Goal: Task Accomplishment & Management: Manage account settings

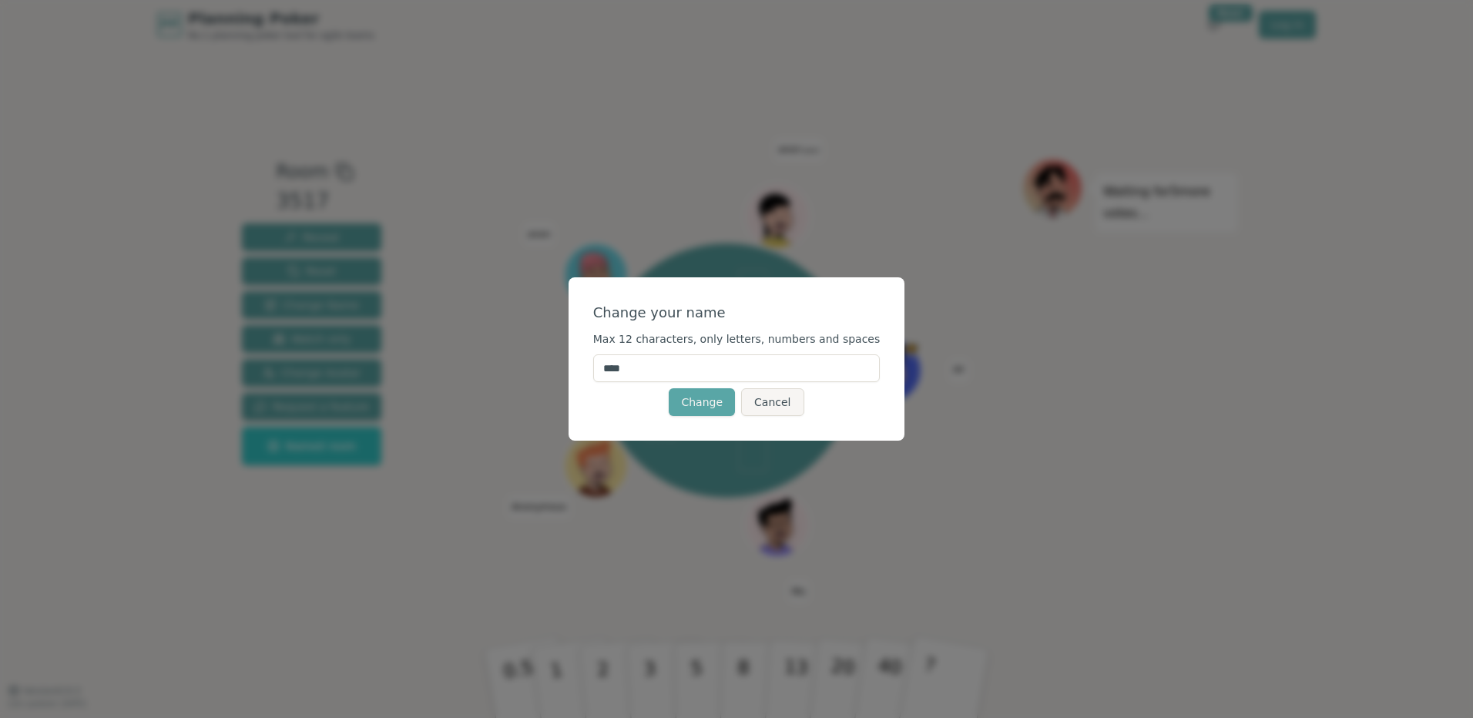
click at [712, 371] on input "****" at bounding box center [736, 368] width 287 height 28
type input "******"
click at [704, 399] on button "Change" at bounding box center [702, 402] width 66 height 28
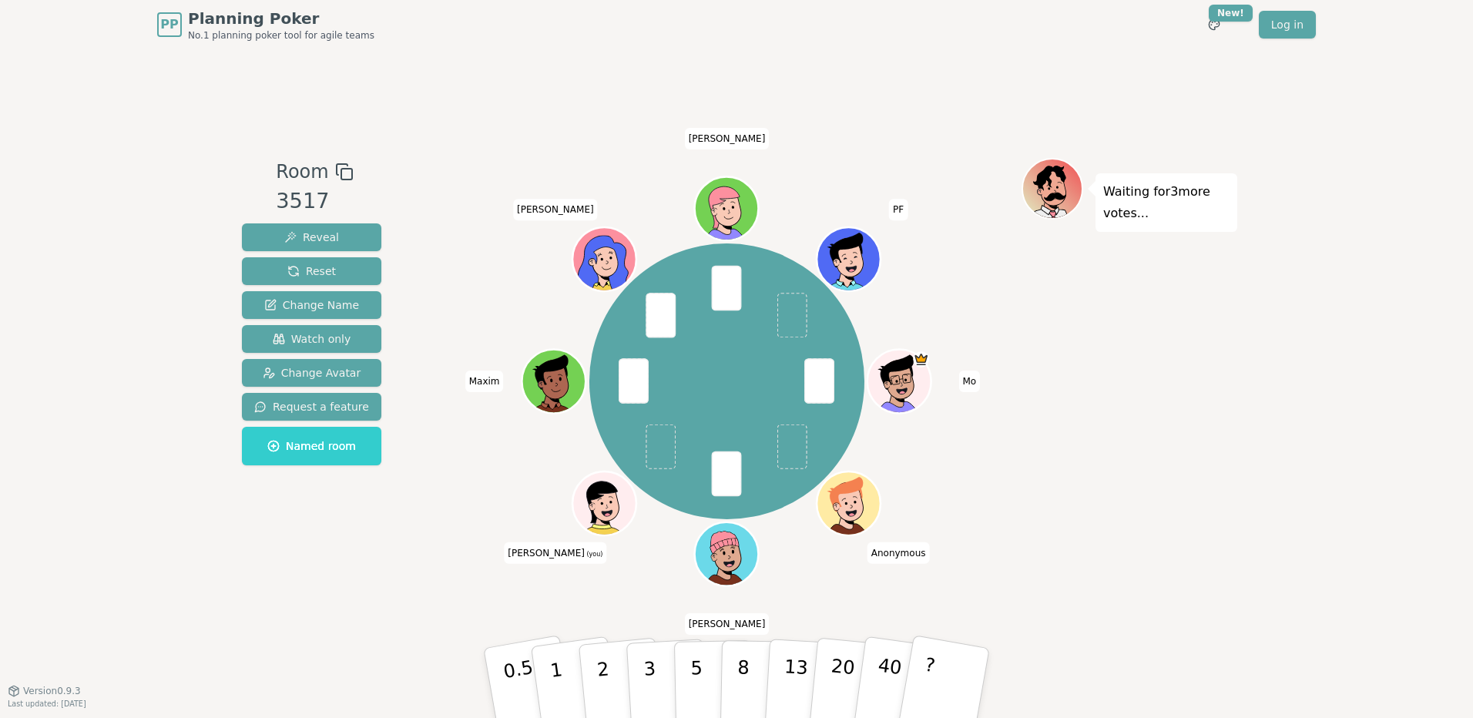
drag, startPoint x: 743, startPoint y: 659, endPoint x: 667, endPoint y: 479, distance: 195.5
click at [667, 479] on div "Room 3517 Reveal Reset Change Name Watch only Change Avatar Request a feature N…" at bounding box center [737, 370] width 1002 height 424
click at [743, 664] on p "8" at bounding box center [743, 682] width 13 height 83
drag, startPoint x: 565, startPoint y: 660, endPoint x: 653, endPoint y: 453, distance: 225.4
click at [653, 453] on div "Room 3517 Reveal Reset Change Name Watch only Change Avatar Request a feature N…" at bounding box center [737, 370] width 1002 height 424
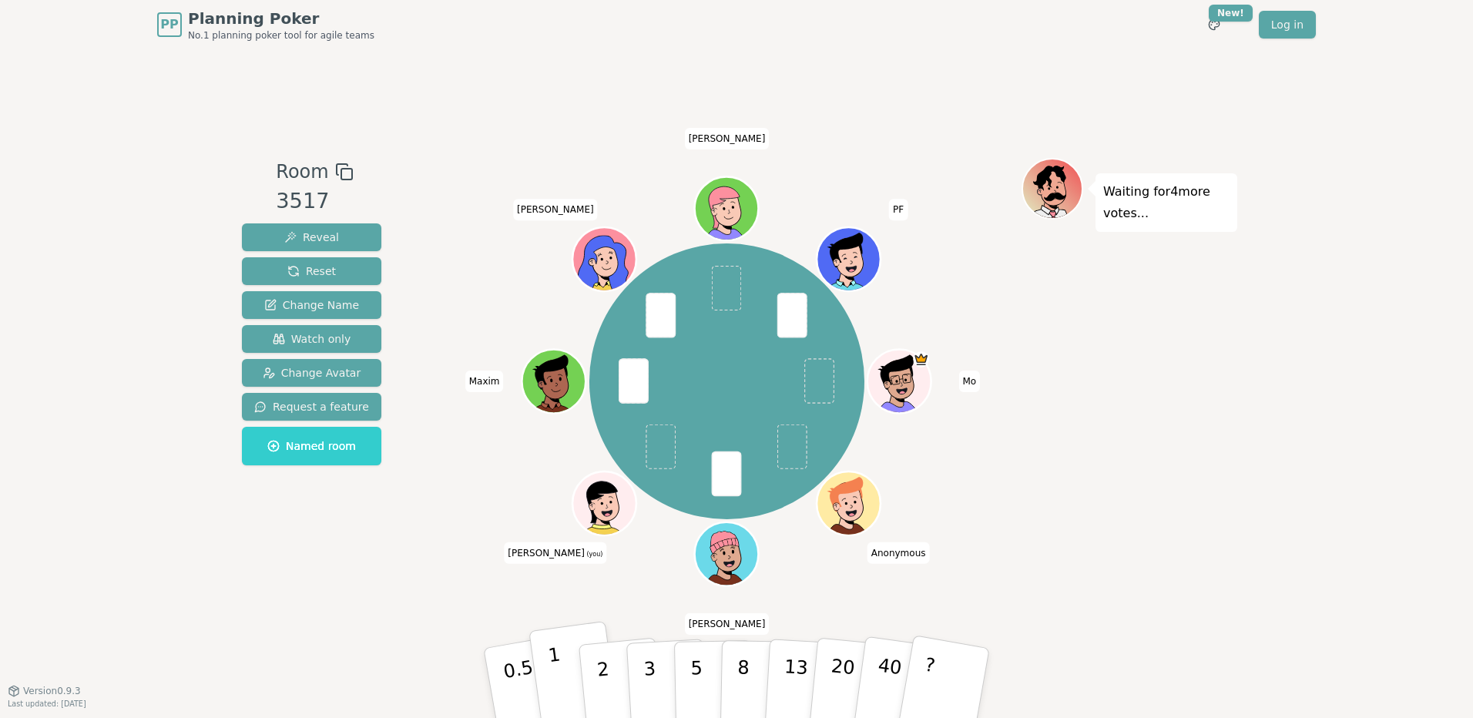
click at [559, 690] on p "1" at bounding box center [558, 685] width 23 height 84
click at [660, 671] on button "3" at bounding box center [668, 683] width 84 height 120
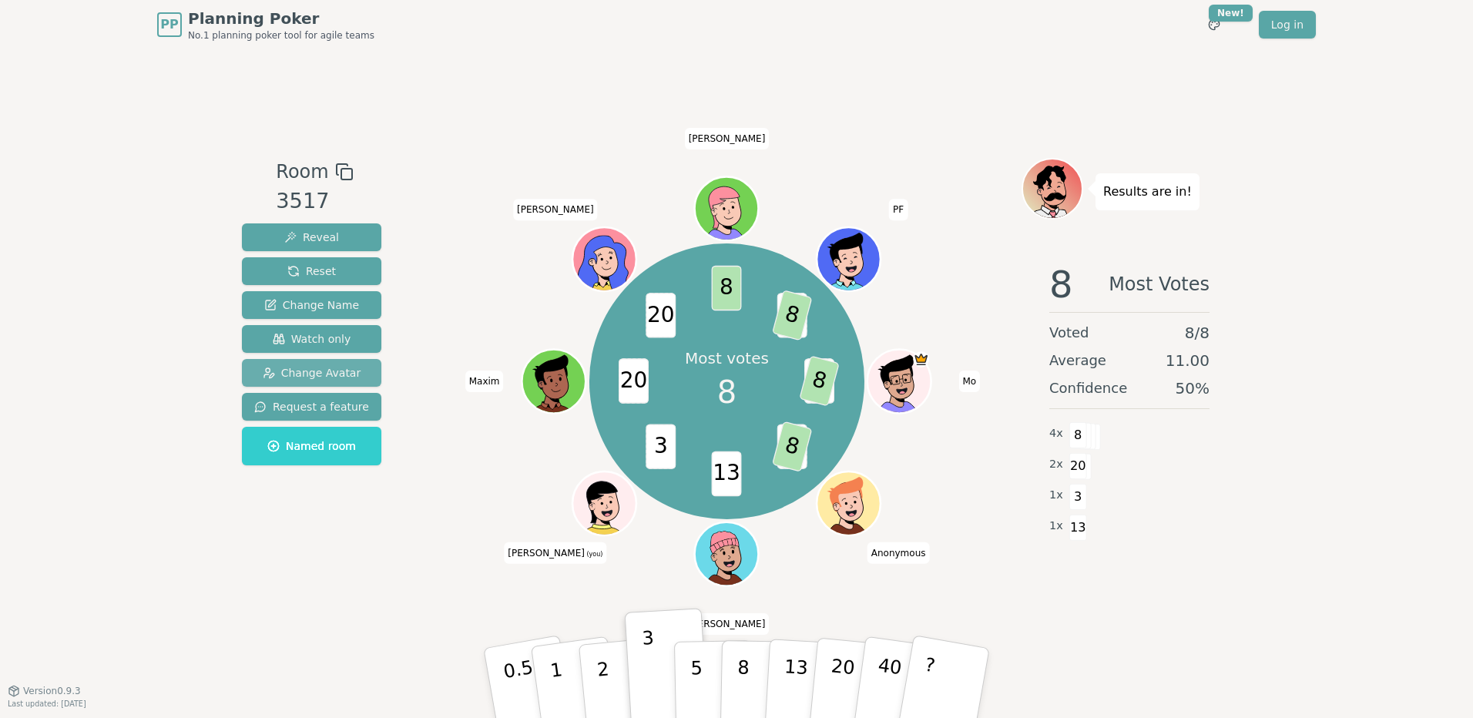
click at [314, 371] on span "Change Avatar" at bounding box center [312, 372] width 99 height 15
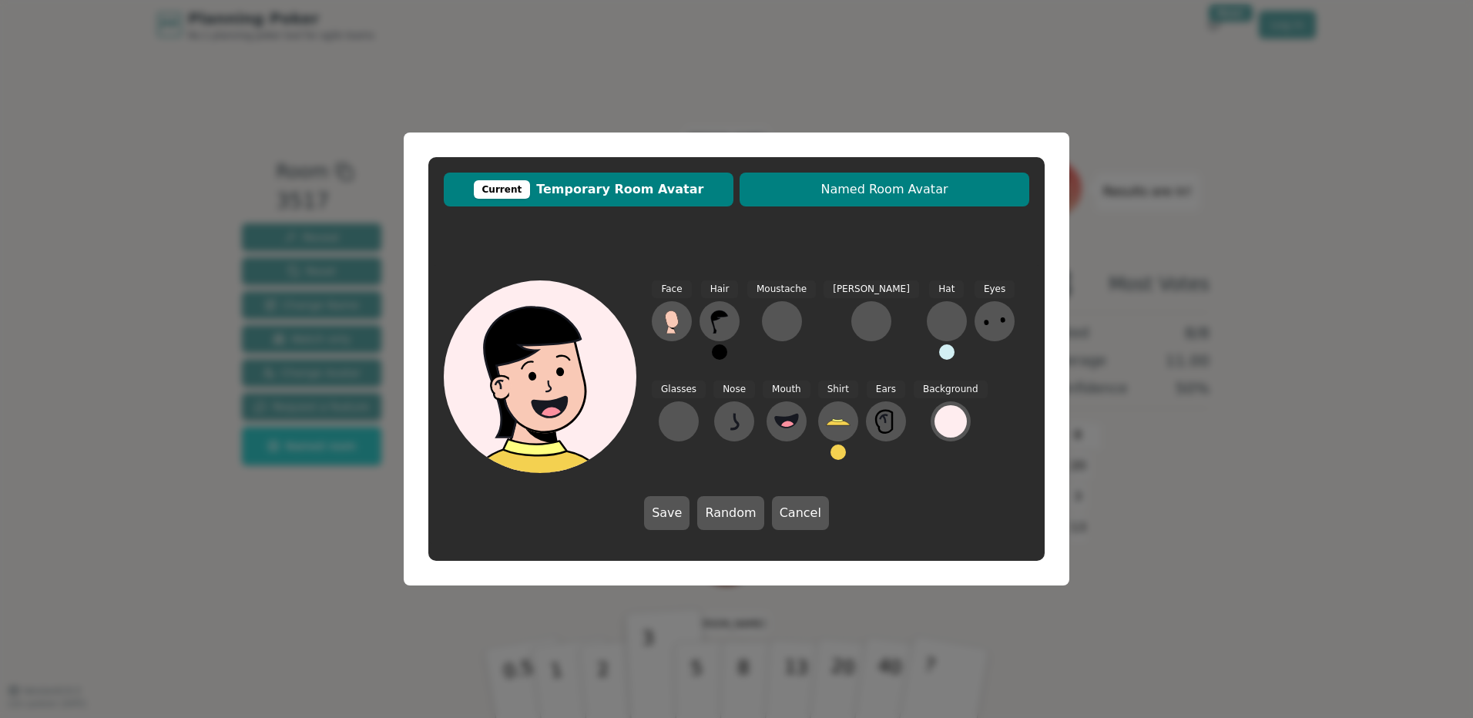
click at [866, 179] on button "Named Room Avatar" at bounding box center [885, 190] width 290 height 34
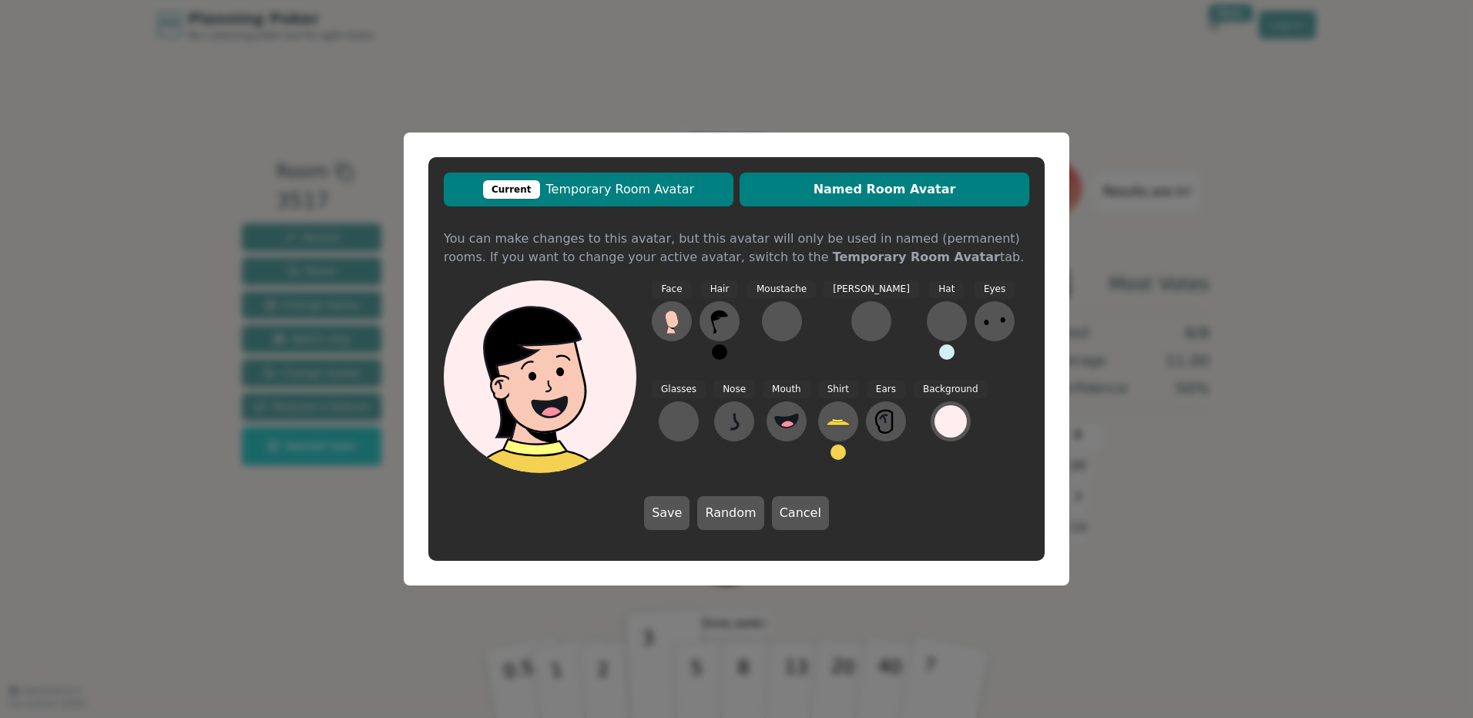
click at [659, 198] on span "Current Temporary Room Avatar" at bounding box center [589, 189] width 274 height 18
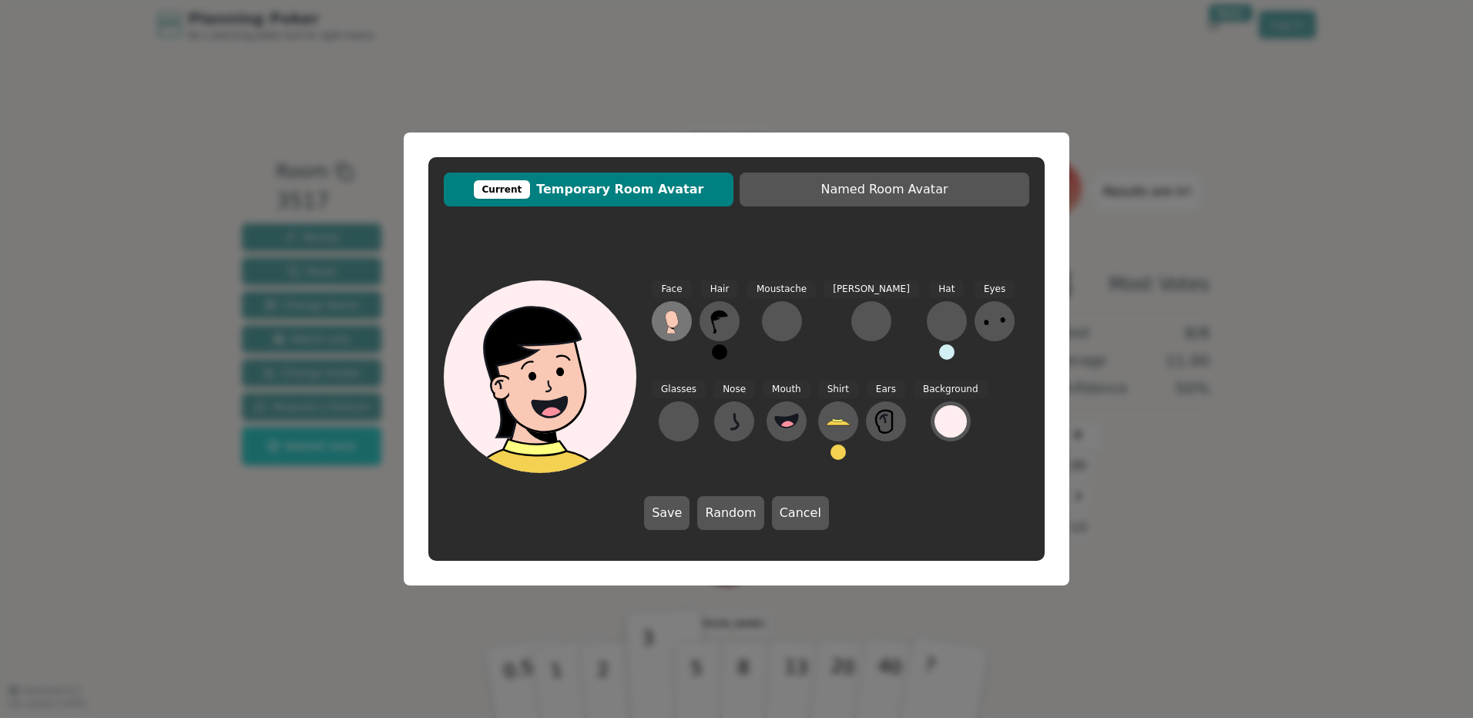
click at [667, 328] on icon at bounding box center [672, 321] width 25 height 25
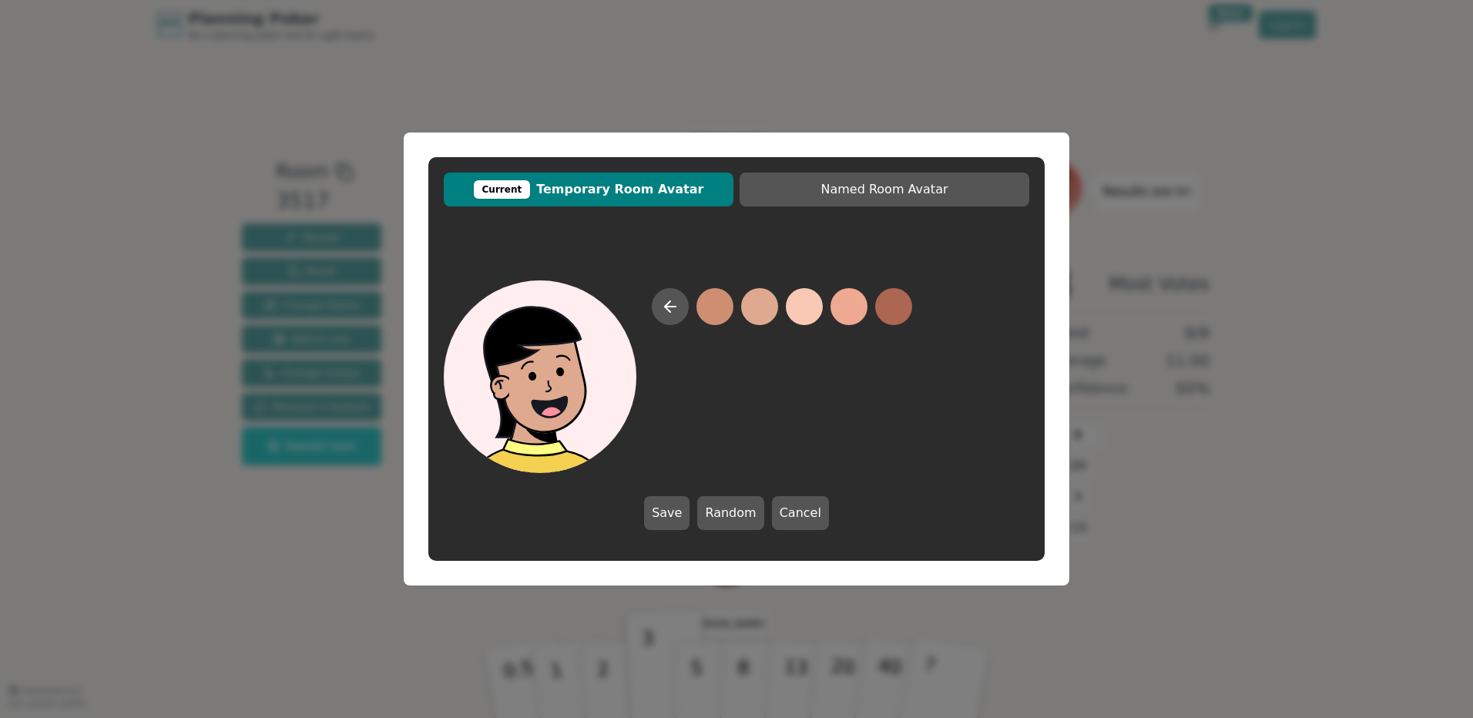
click at [762, 304] on button at bounding box center [759, 306] width 37 height 37
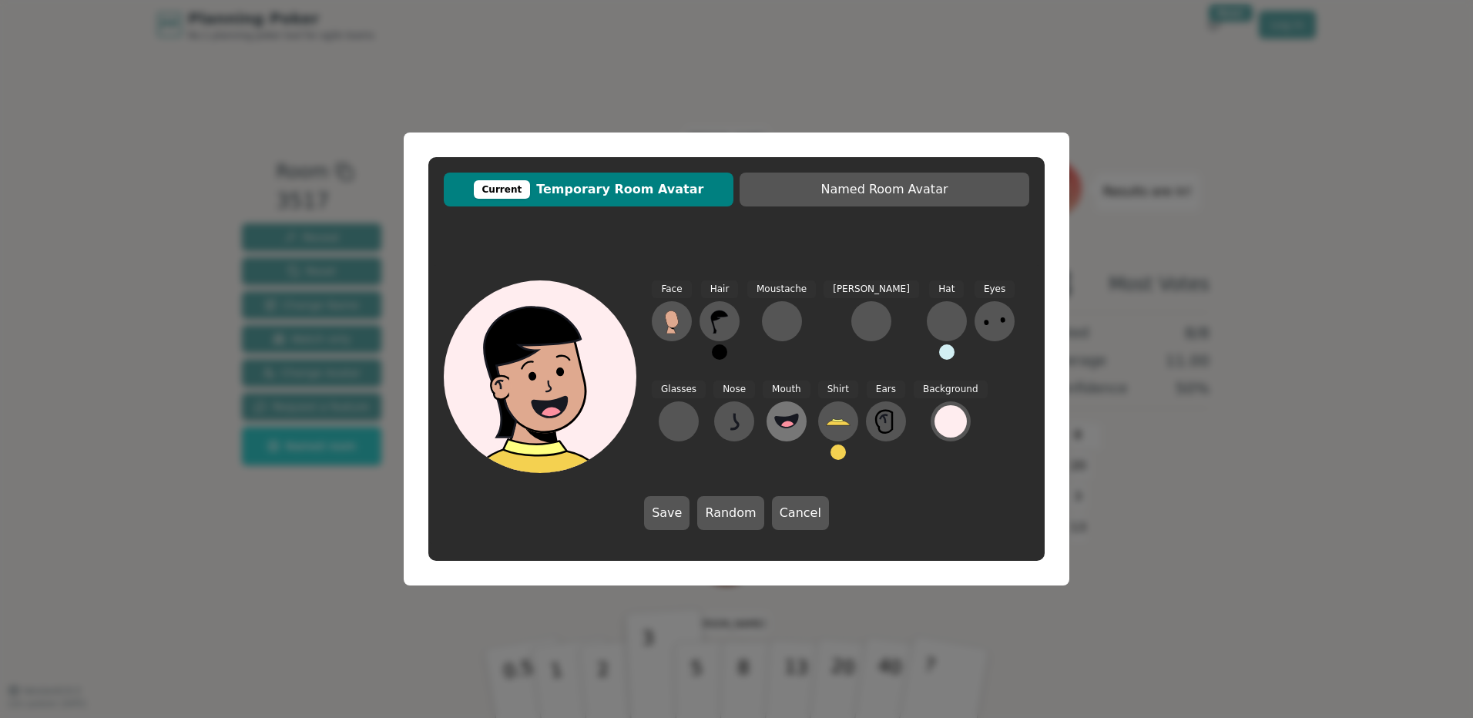
click at [775, 422] on icon at bounding box center [786, 420] width 23 height 13
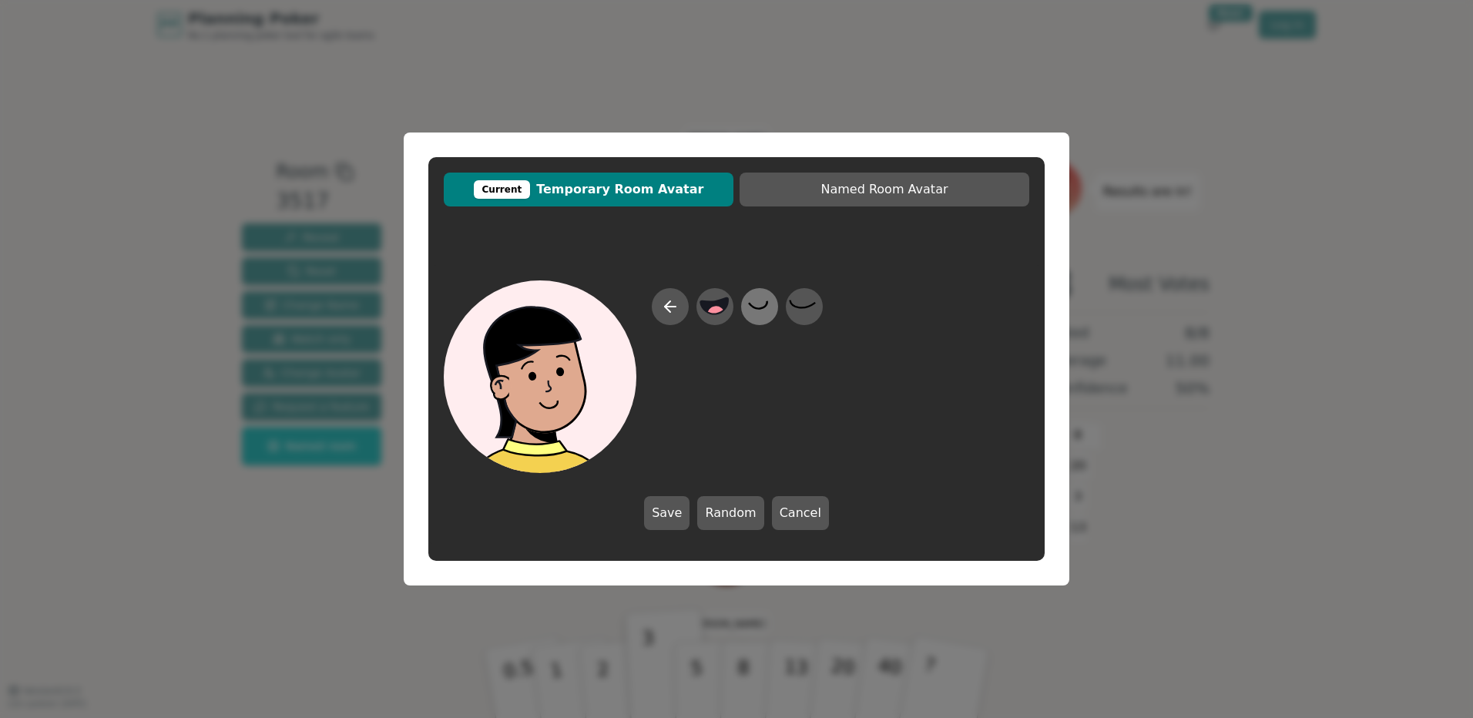
click at [762, 310] on icon at bounding box center [759, 307] width 30 height 35
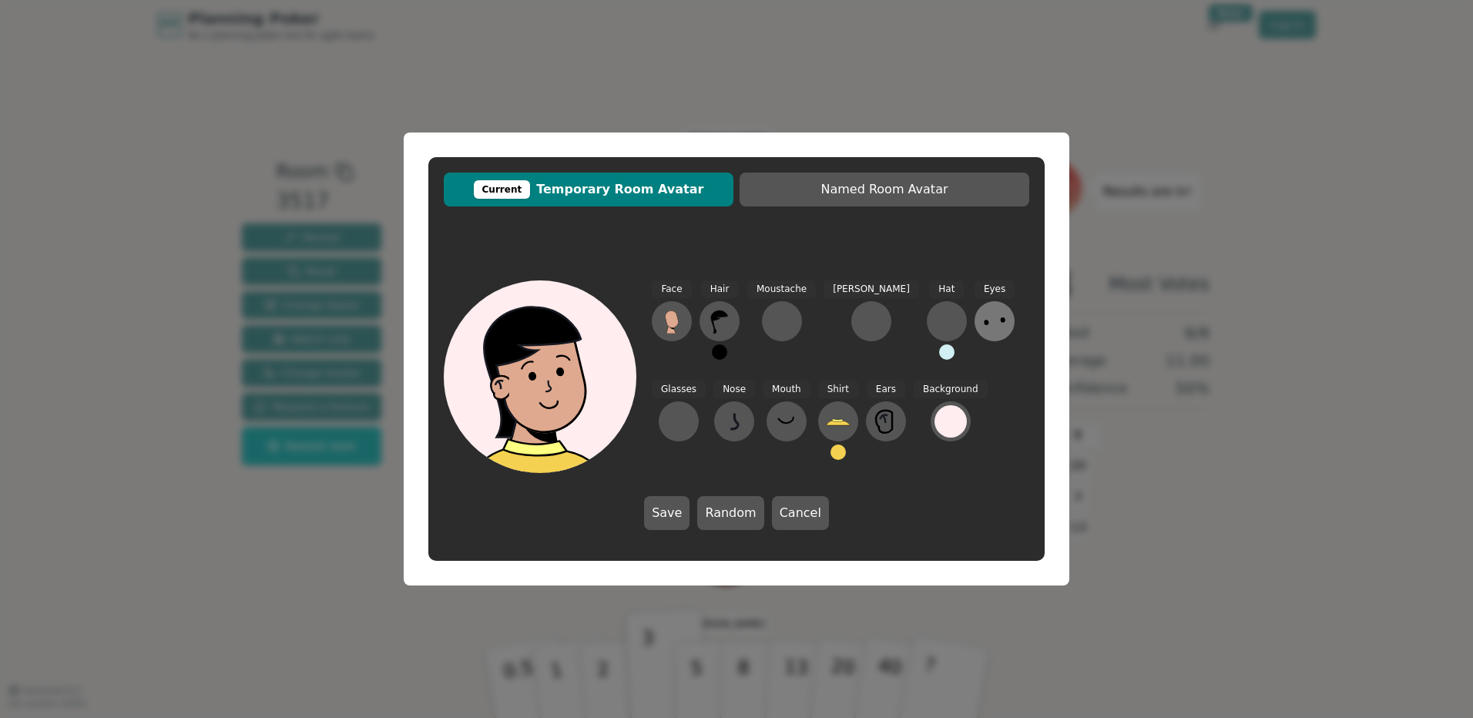
click at [975, 311] on button at bounding box center [995, 321] width 40 height 40
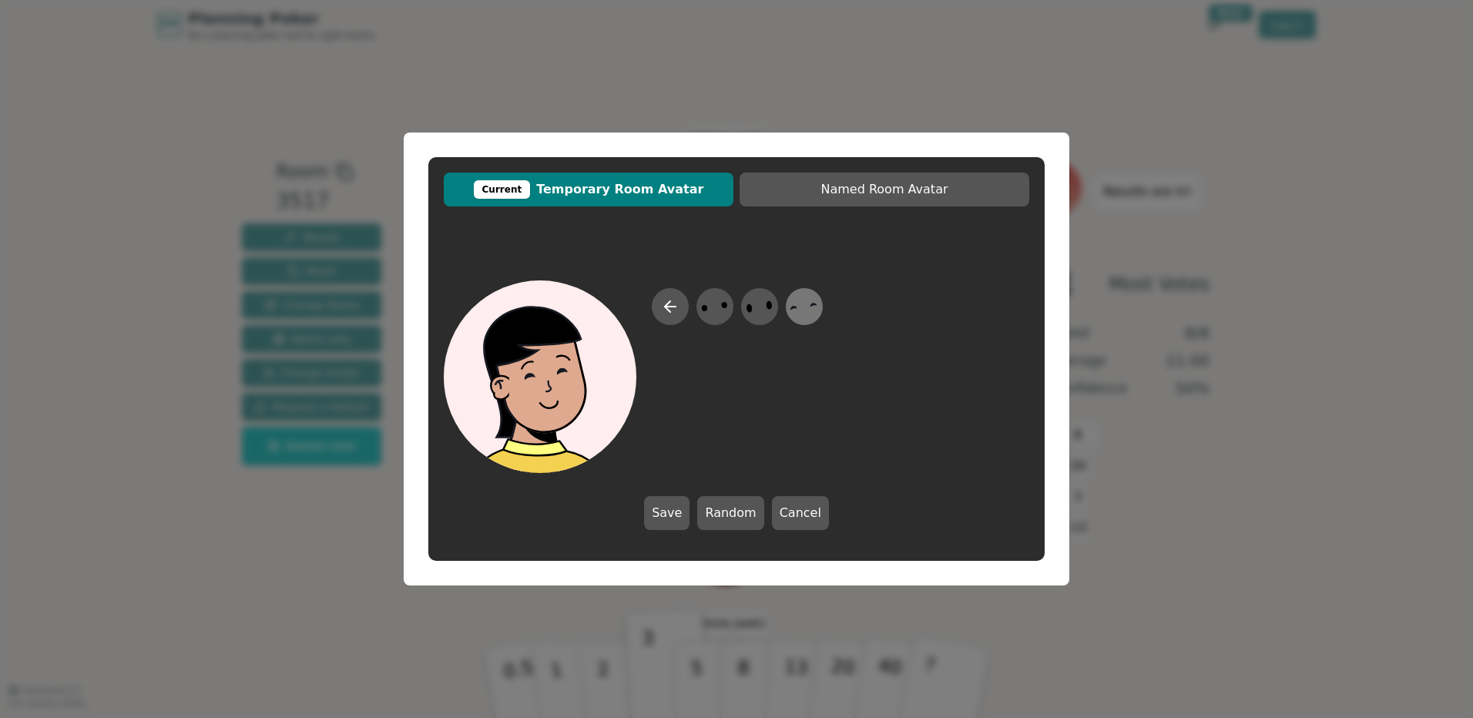
click at [801, 314] on icon at bounding box center [804, 307] width 30 height 35
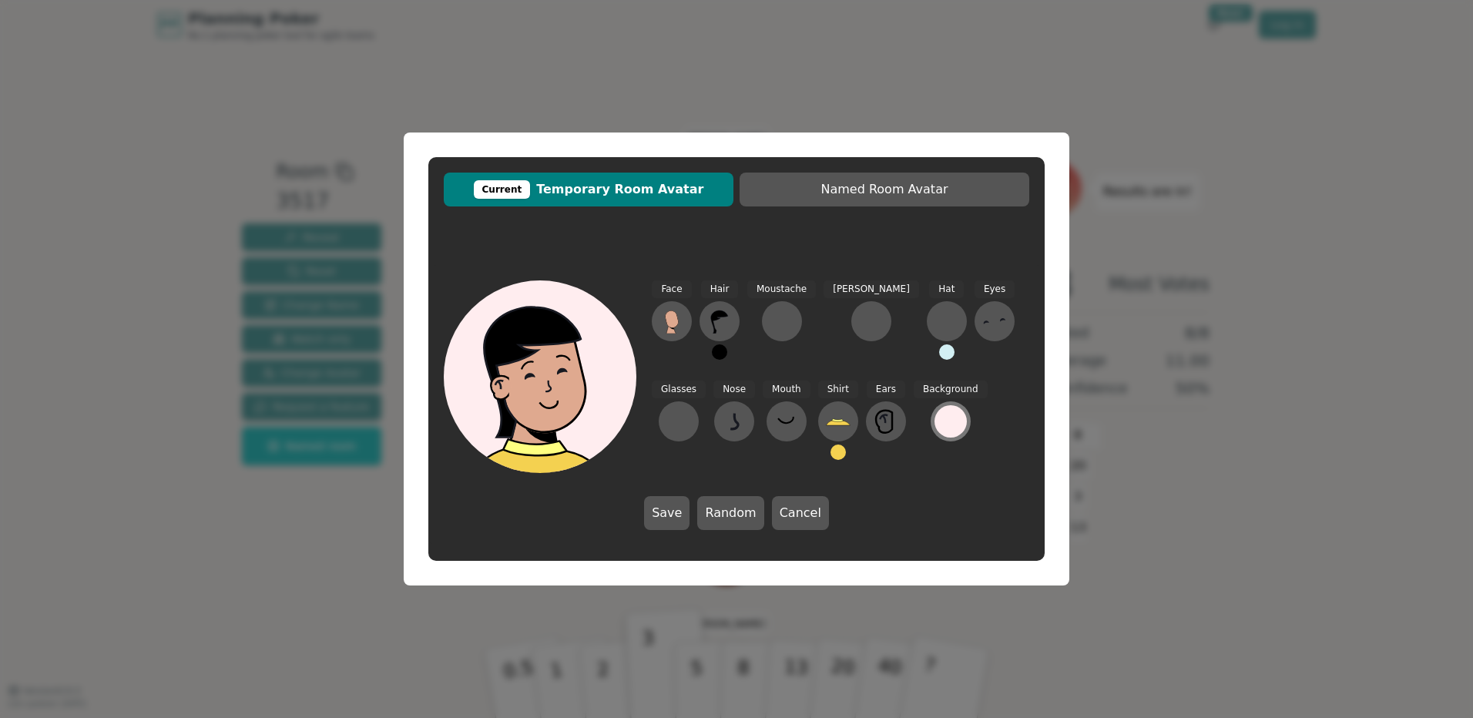
click at [935, 429] on div at bounding box center [951, 421] width 32 height 32
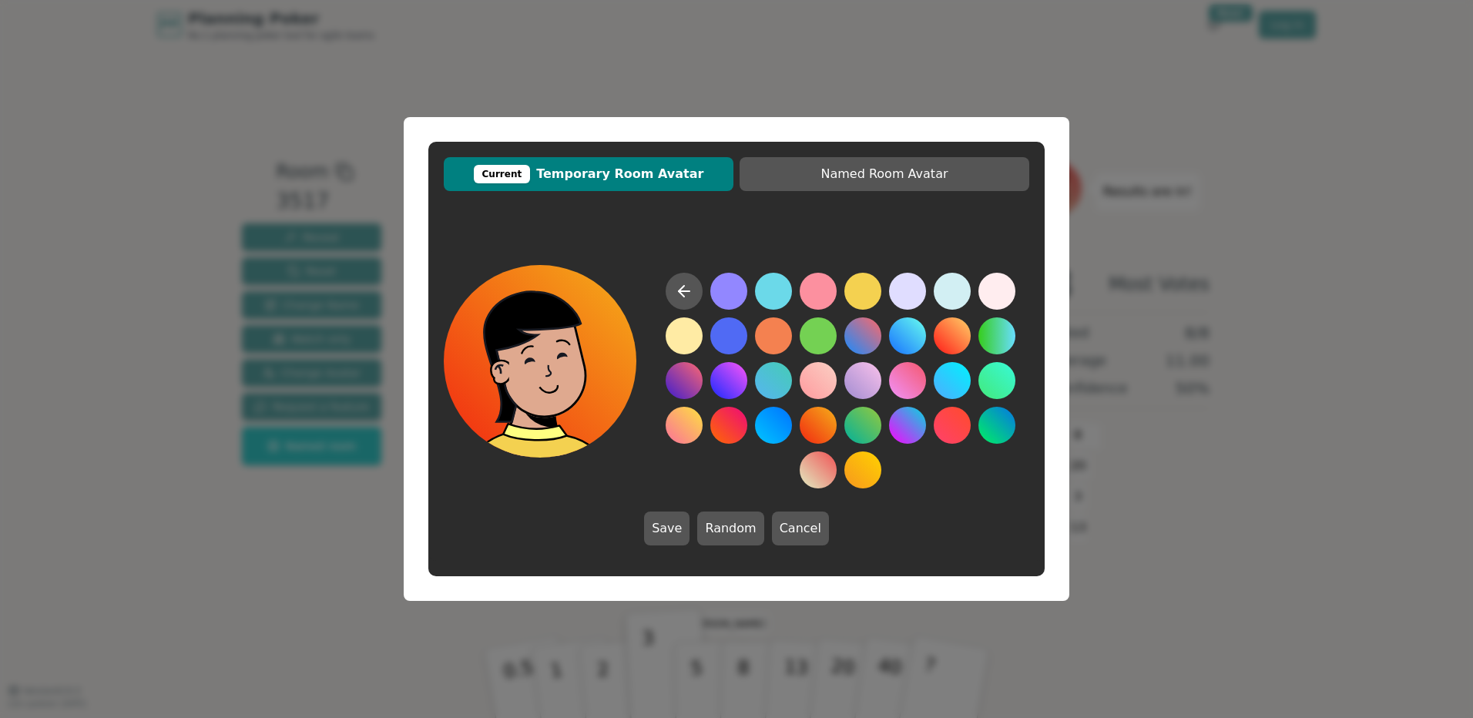
click at [827, 428] on button at bounding box center [818, 425] width 37 height 37
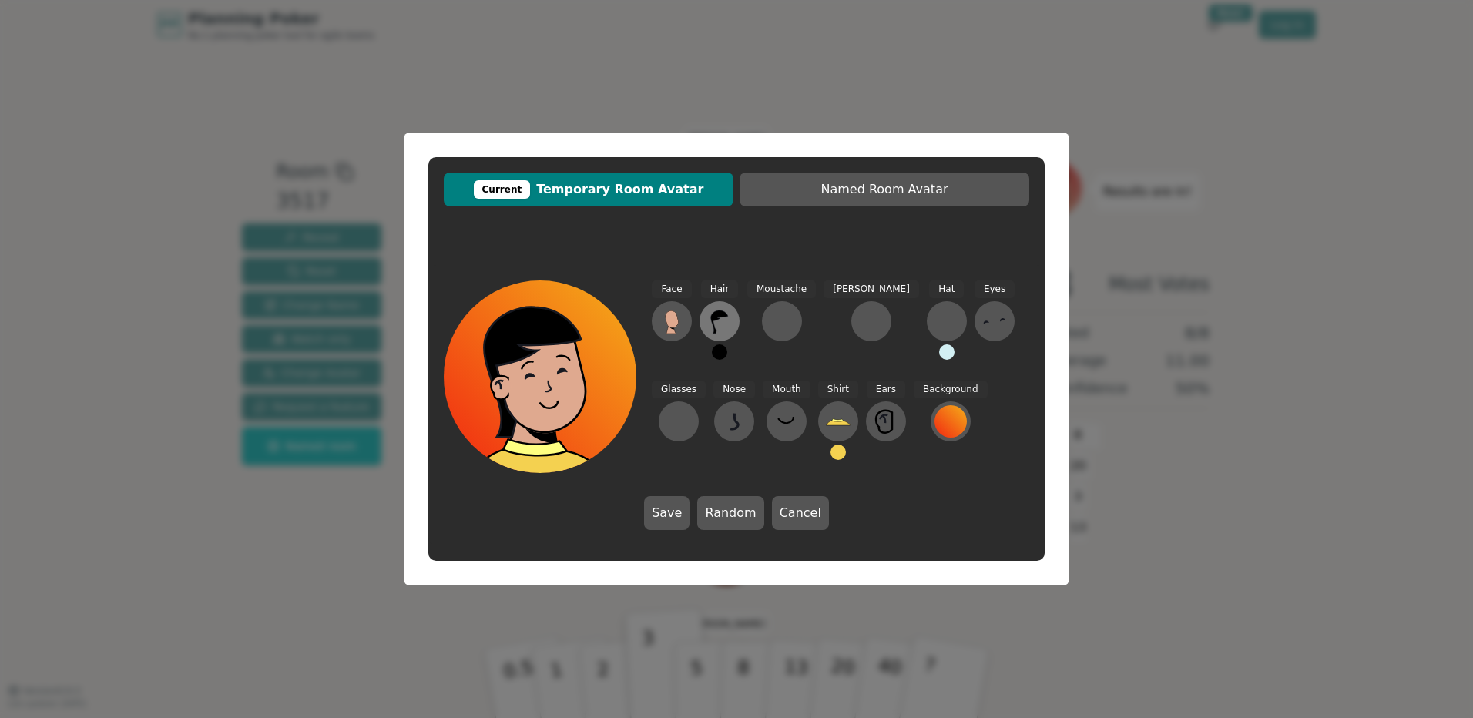
click at [717, 330] on icon at bounding box center [719, 321] width 25 height 25
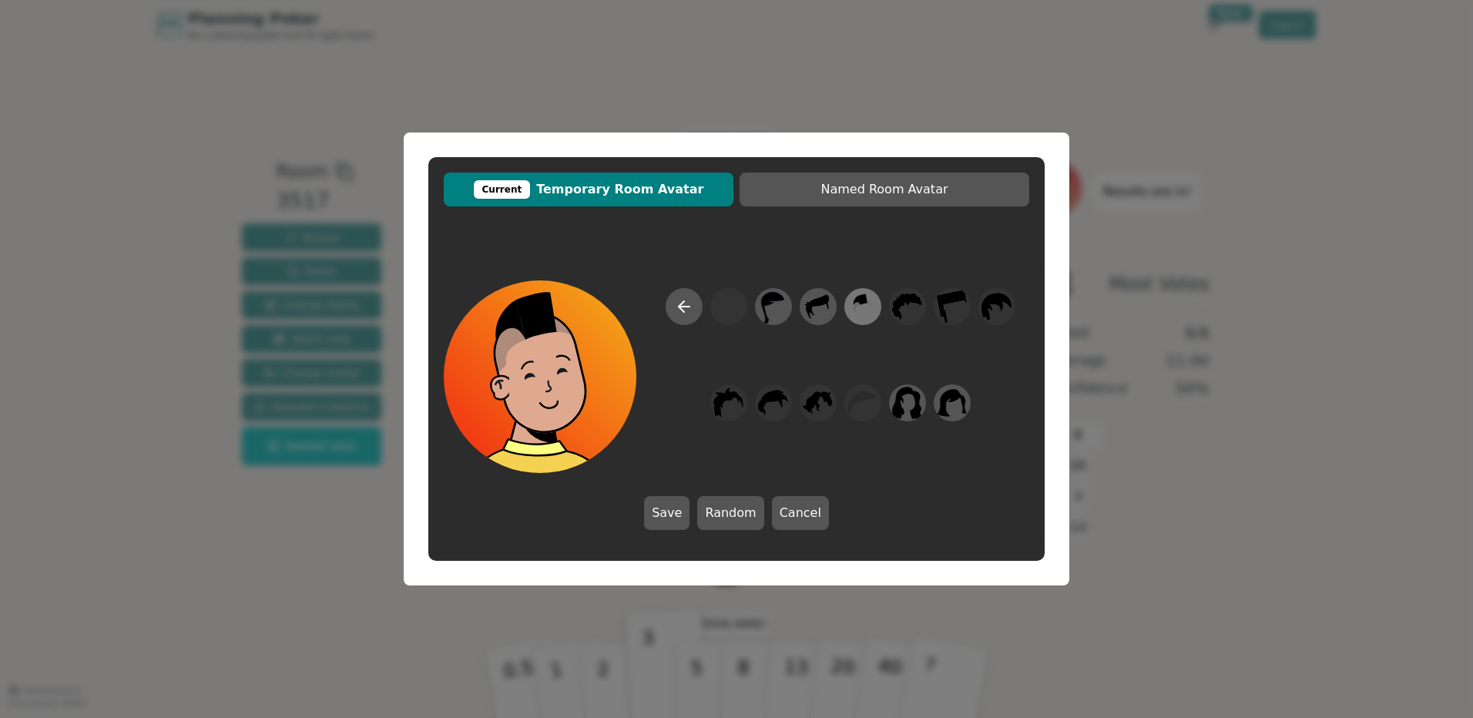
click at [868, 301] on icon at bounding box center [869, 302] width 5 height 4
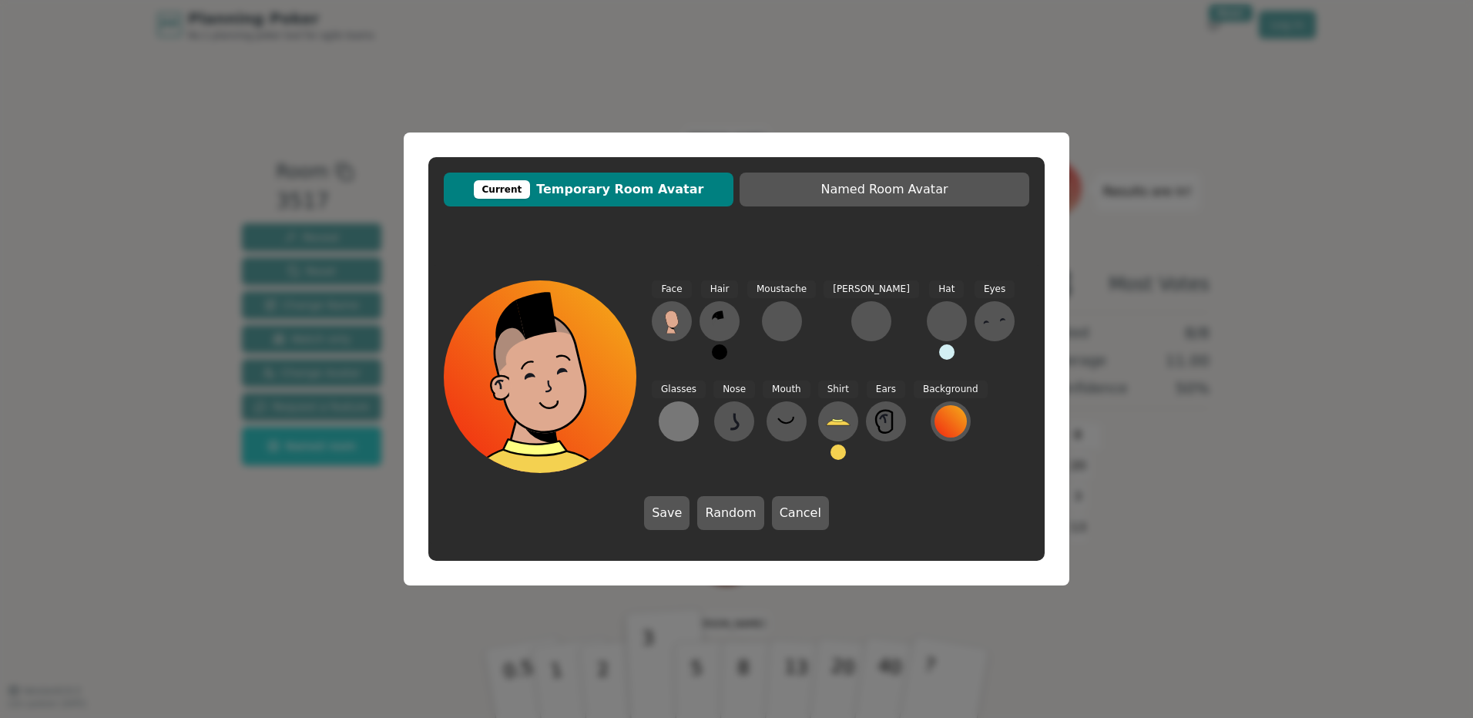
click at [691, 409] on div at bounding box center [679, 421] width 25 height 25
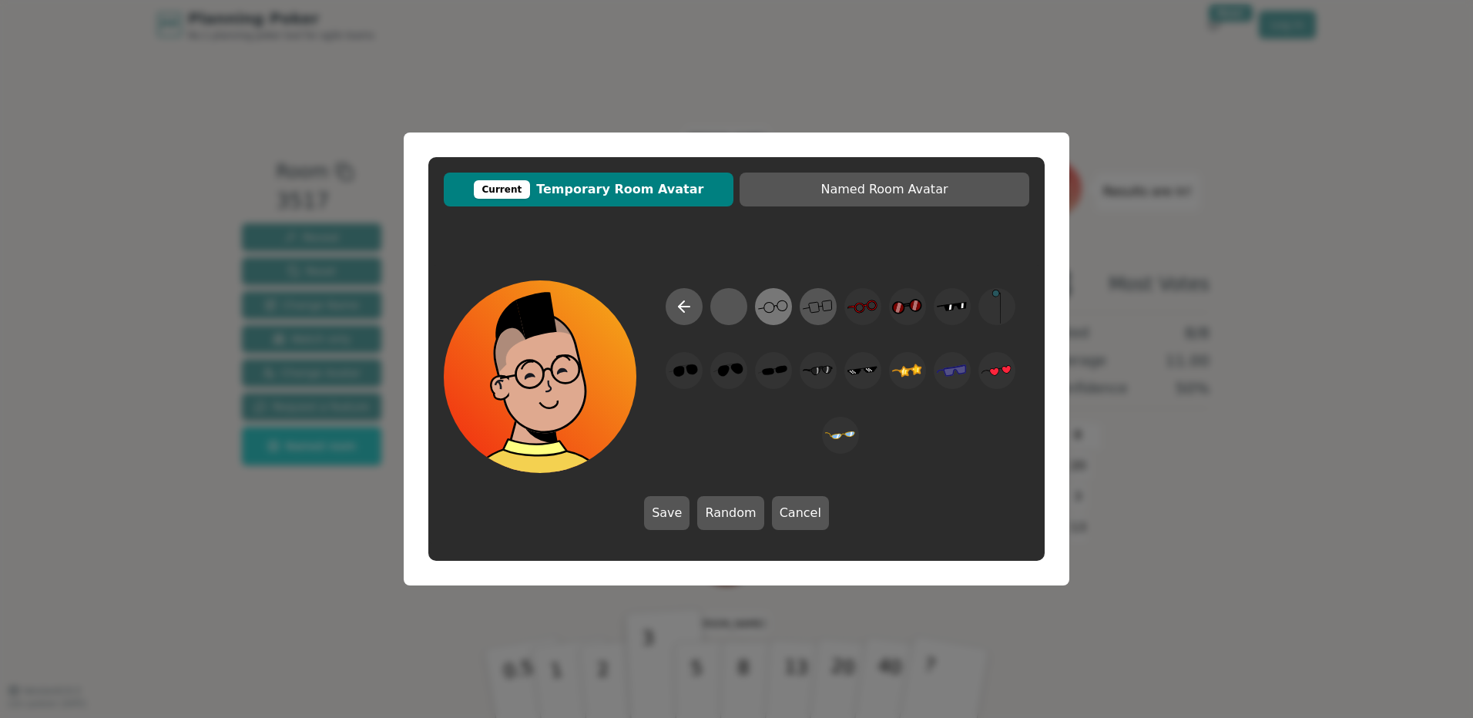
click at [781, 312] on icon at bounding box center [773, 307] width 30 height 35
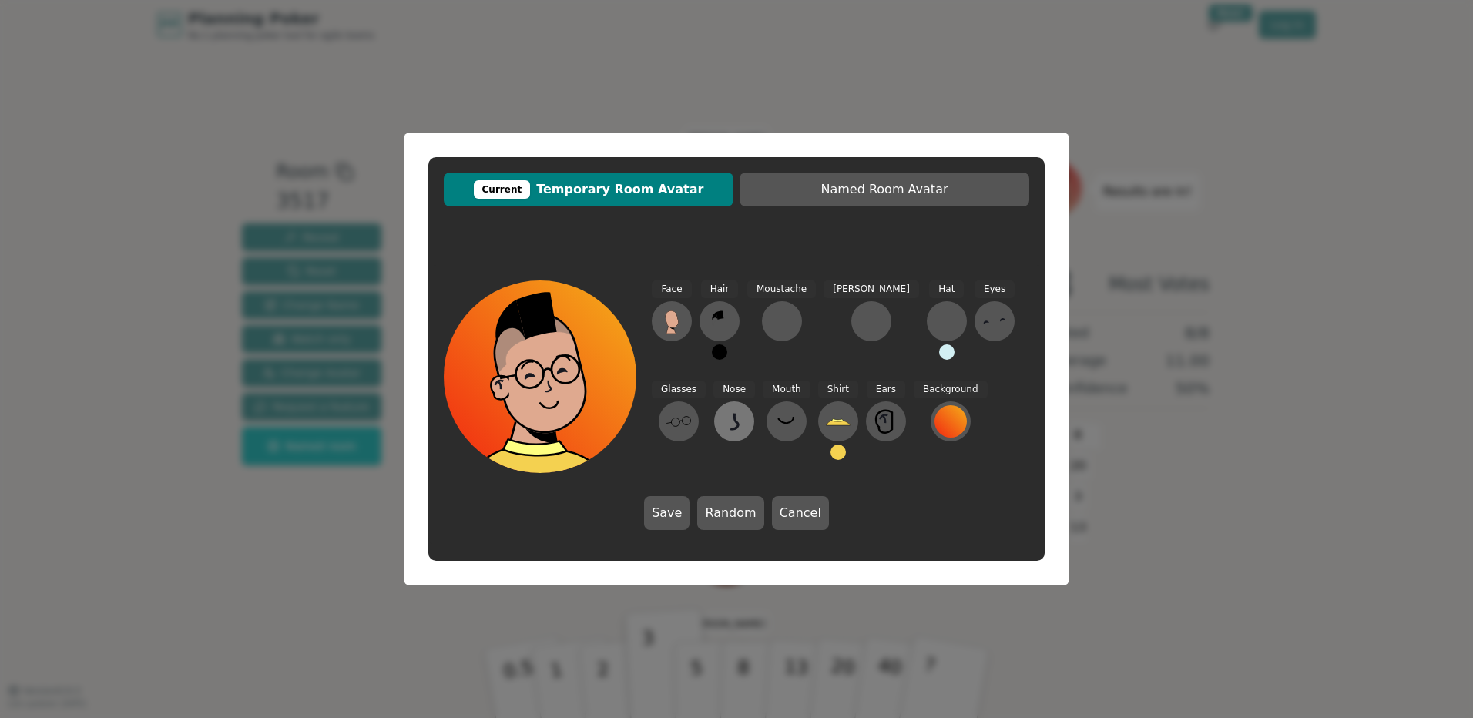
click at [714, 434] on button at bounding box center [734, 421] width 40 height 40
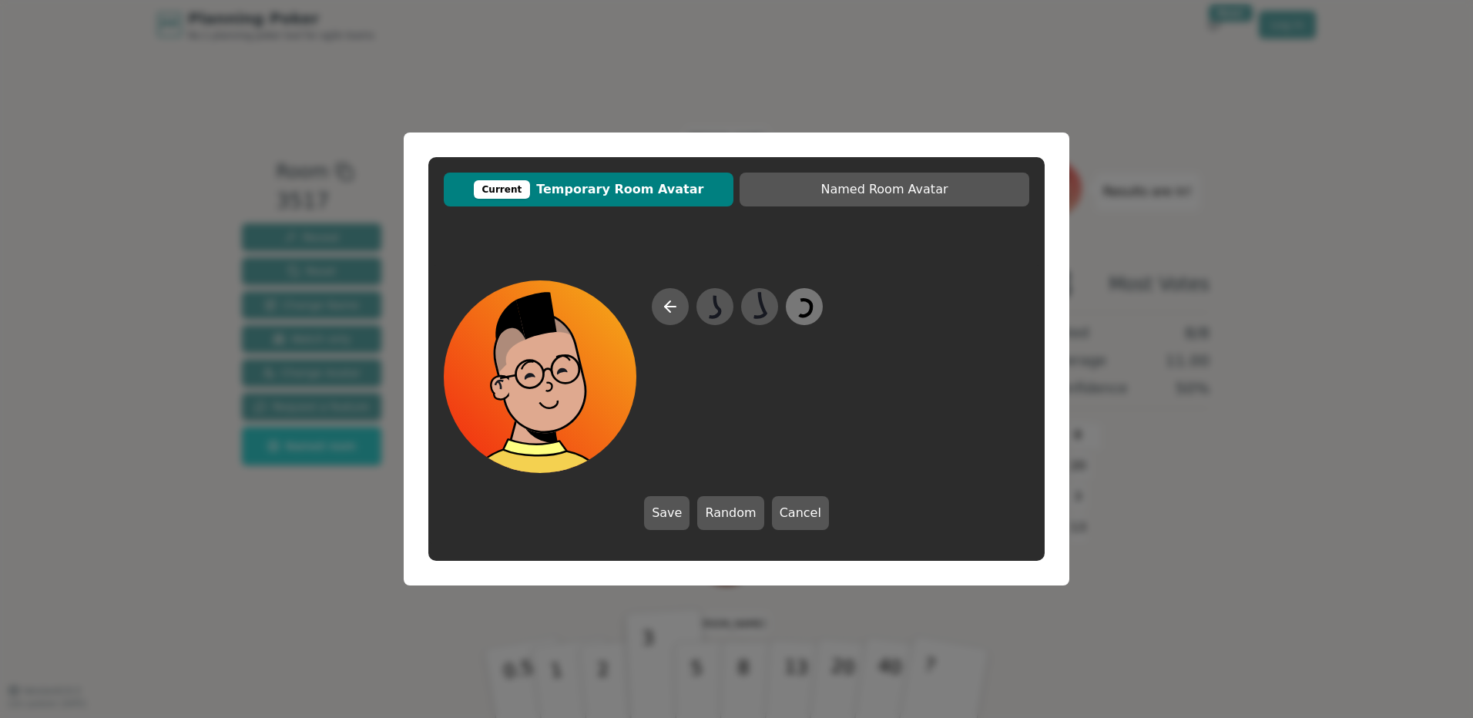
click at [812, 304] on icon at bounding box center [806, 308] width 12 height 16
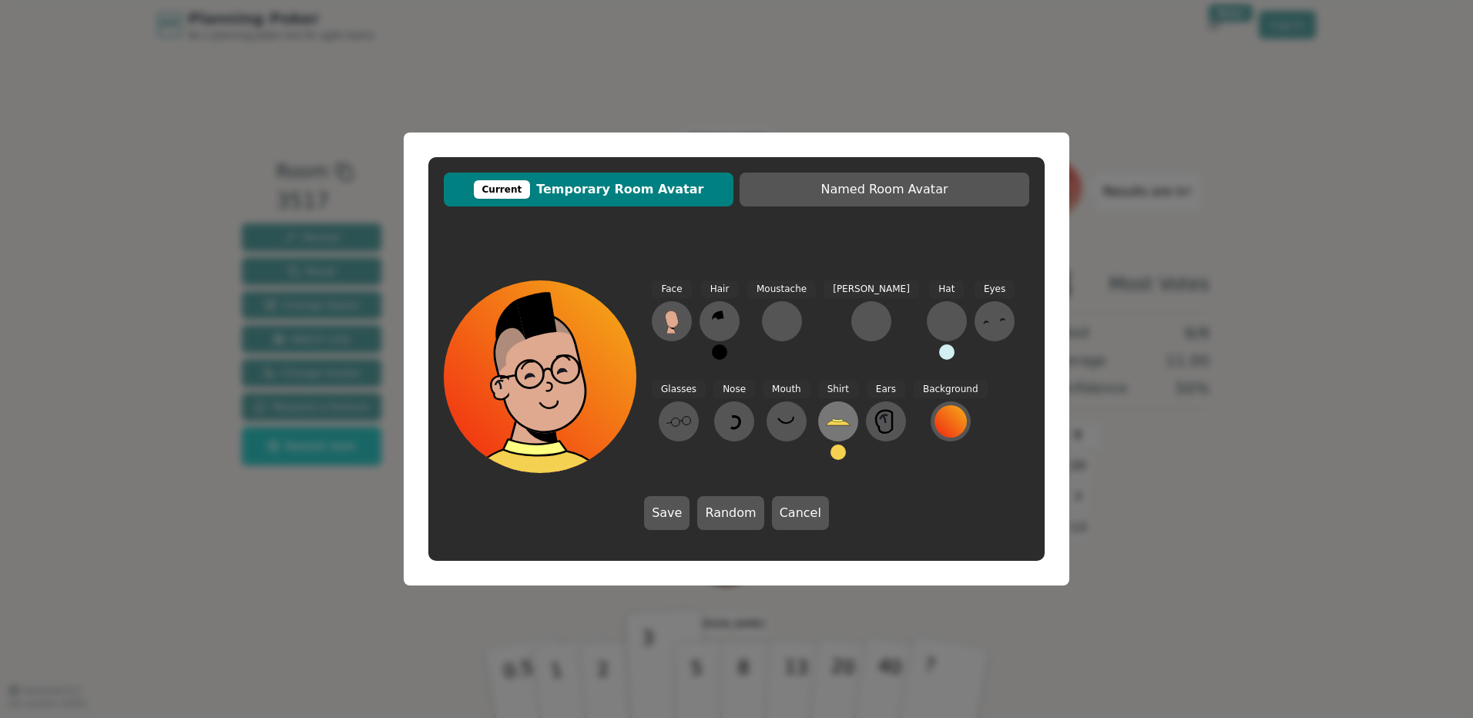
click at [826, 415] on icon at bounding box center [838, 421] width 25 height 25
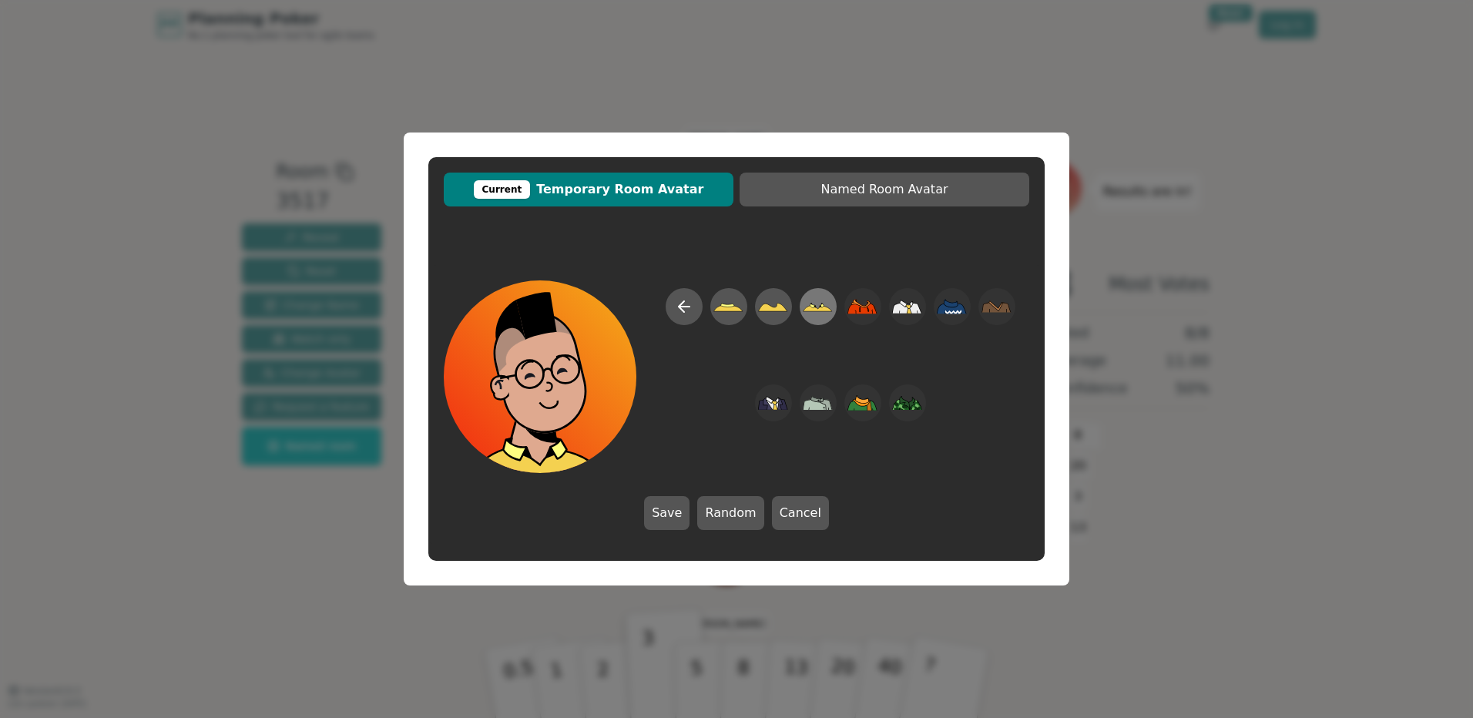
click at [820, 311] on icon at bounding box center [818, 308] width 29 height 6
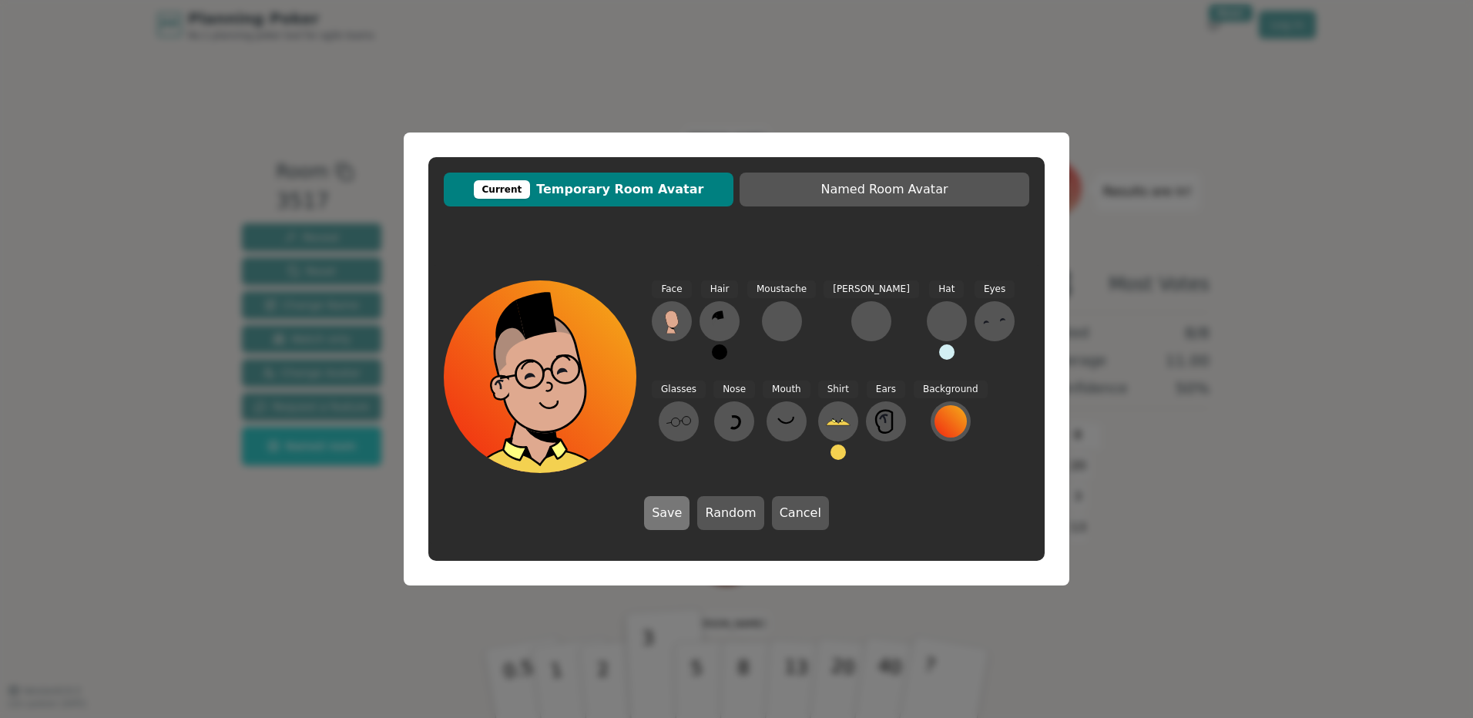
click at [676, 524] on button "Save" at bounding box center [666, 513] width 45 height 34
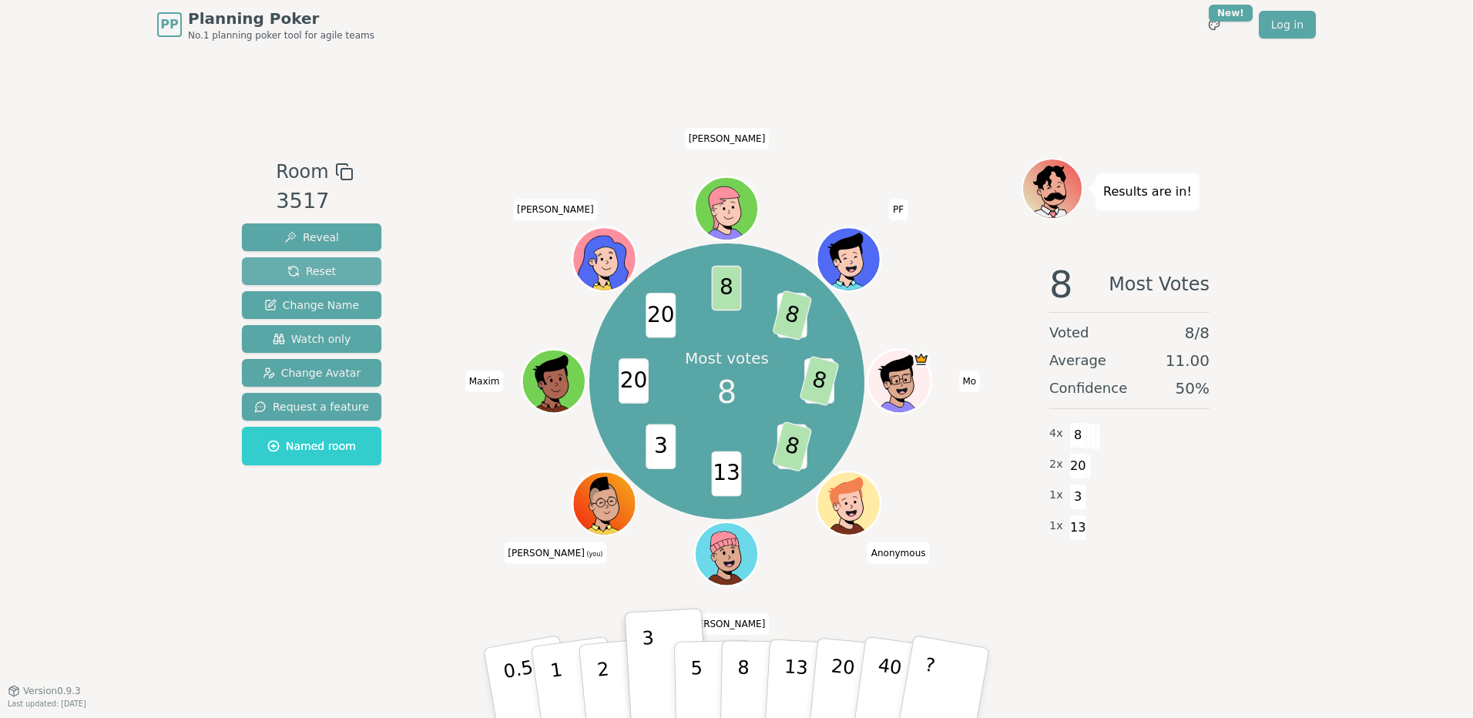
click at [338, 272] on button "Reset" at bounding box center [311, 271] width 139 height 28
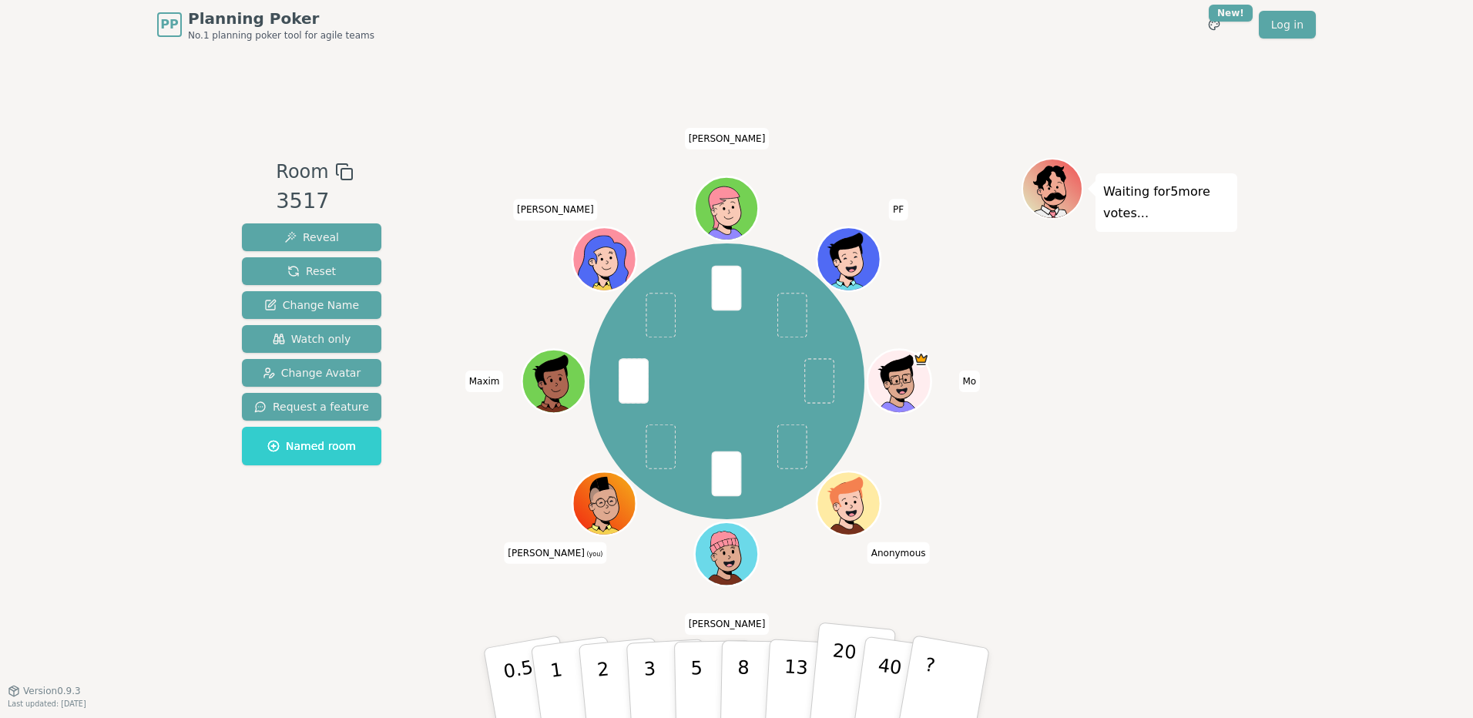
click at [826, 672] on button "20" at bounding box center [852, 684] width 88 height 123
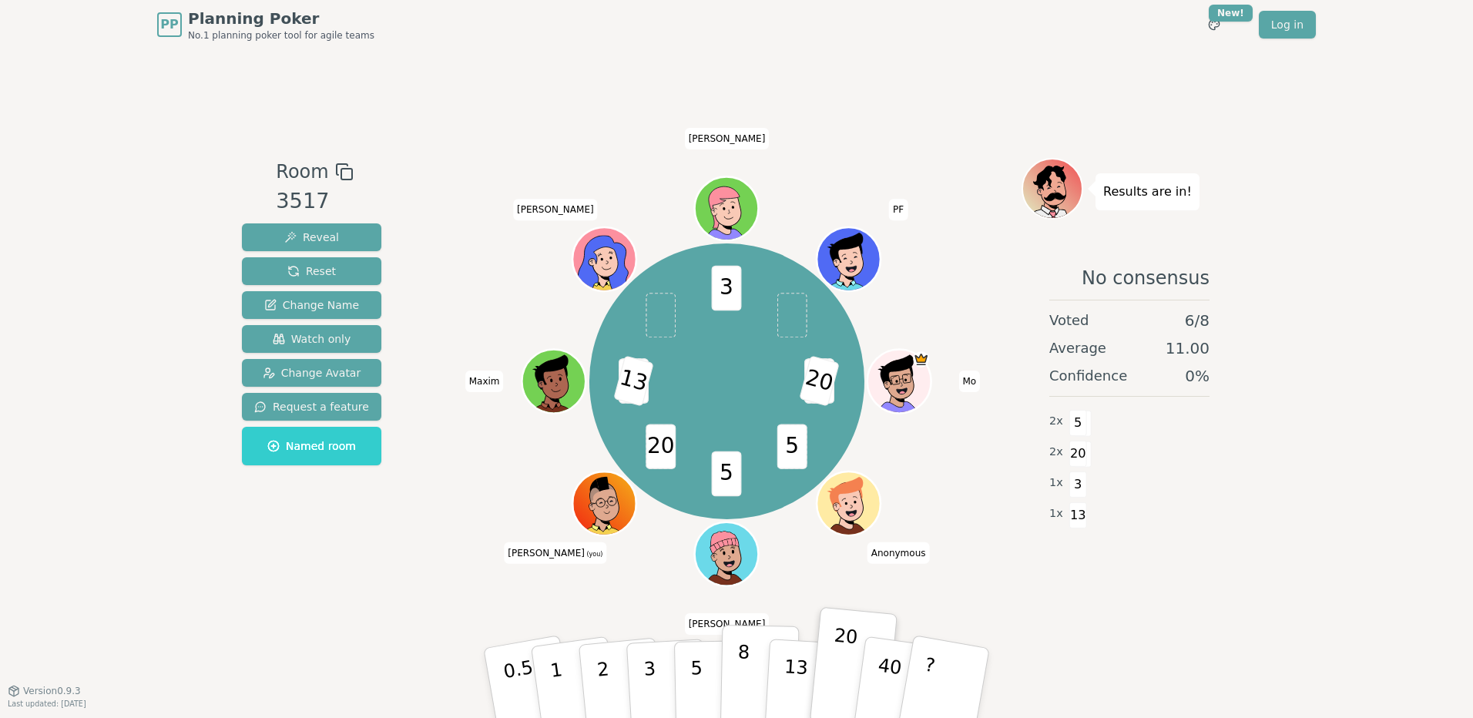
click at [736, 667] on button "8" at bounding box center [760, 683] width 79 height 117
